Goal: Check status: Check status

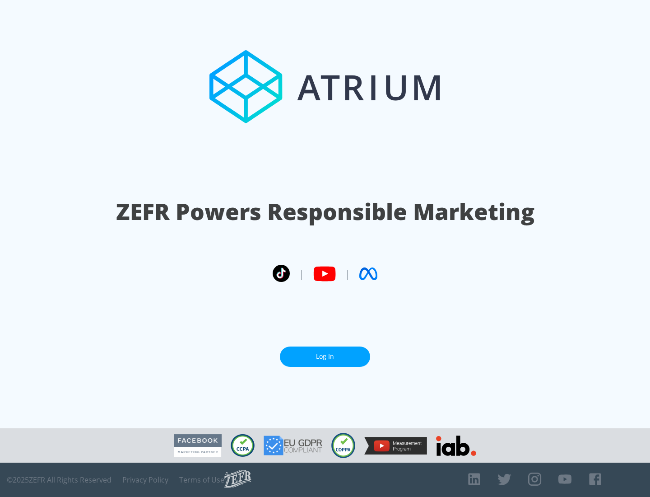
click at [325, 356] on link "Log In" at bounding box center [325, 356] width 90 height 20
